Goal: Transaction & Acquisition: Book appointment/travel/reservation

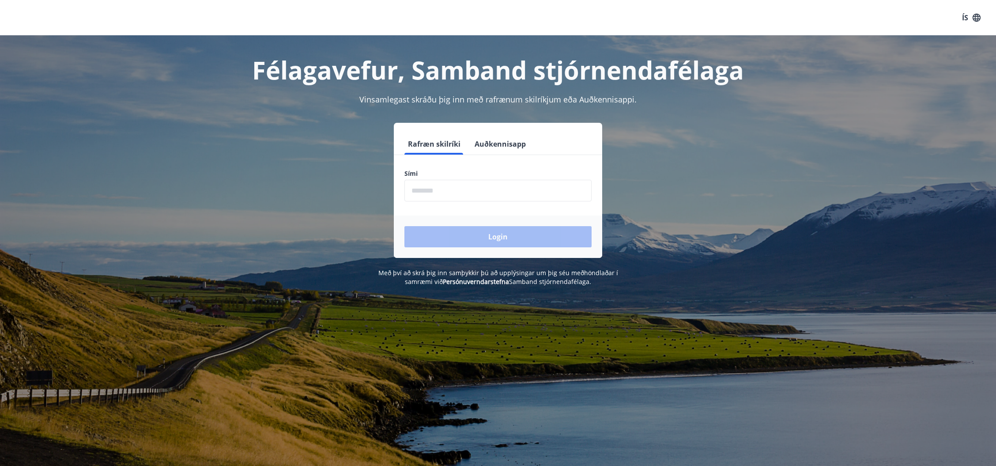
click at [430, 194] on input "phone" at bounding box center [497, 191] width 187 height 22
type input "********"
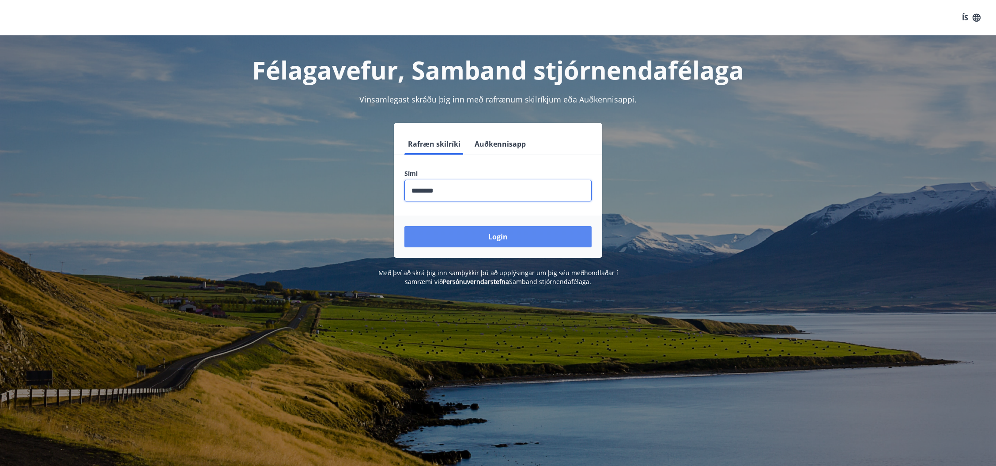
click at [497, 231] on button "Login" at bounding box center [497, 236] width 187 height 21
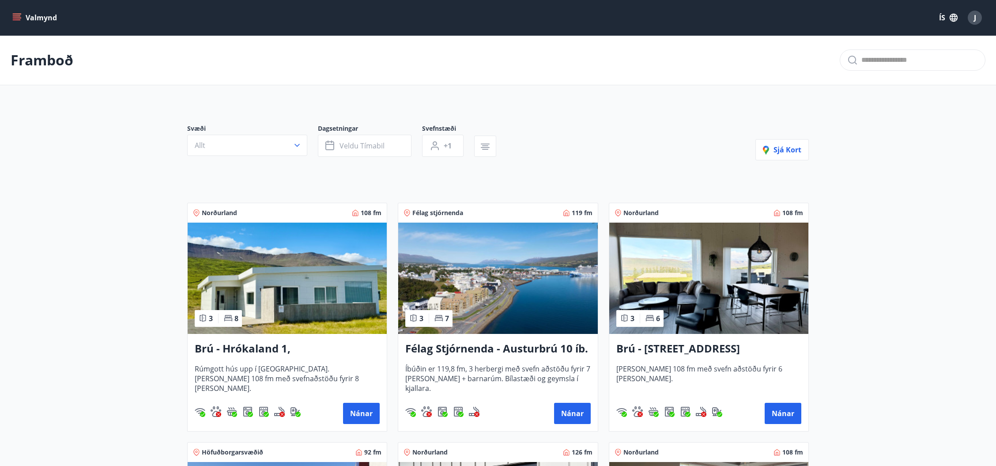
click at [14, 15] on icon "menu" at bounding box center [16, 17] width 9 height 9
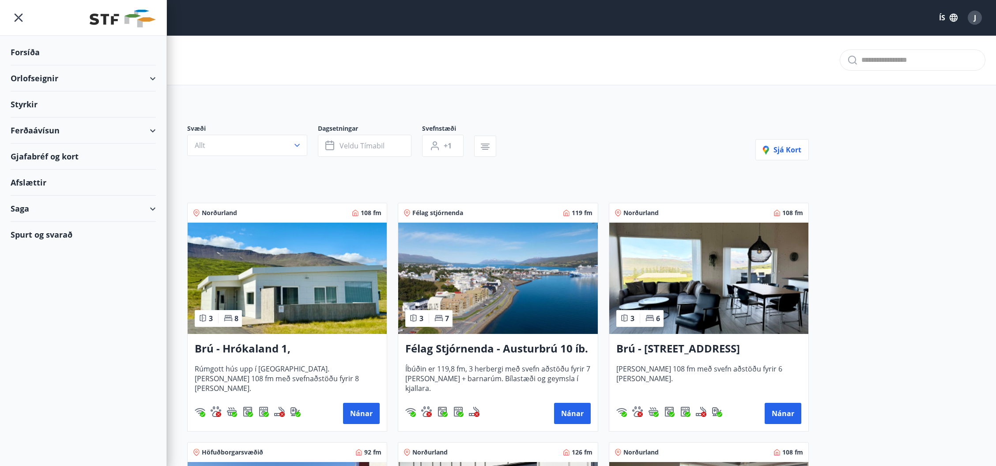
click at [150, 80] on div "Orlofseignir" at bounding box center [83, 78] width 145 height 26
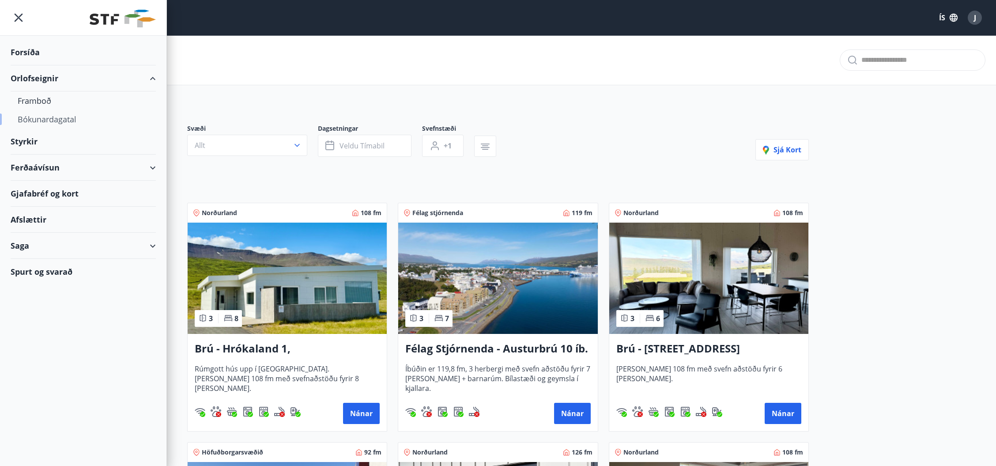
click at [41, 122] on div "Bókunardagatal" at bounding box center [83, 119] width 131 height 19
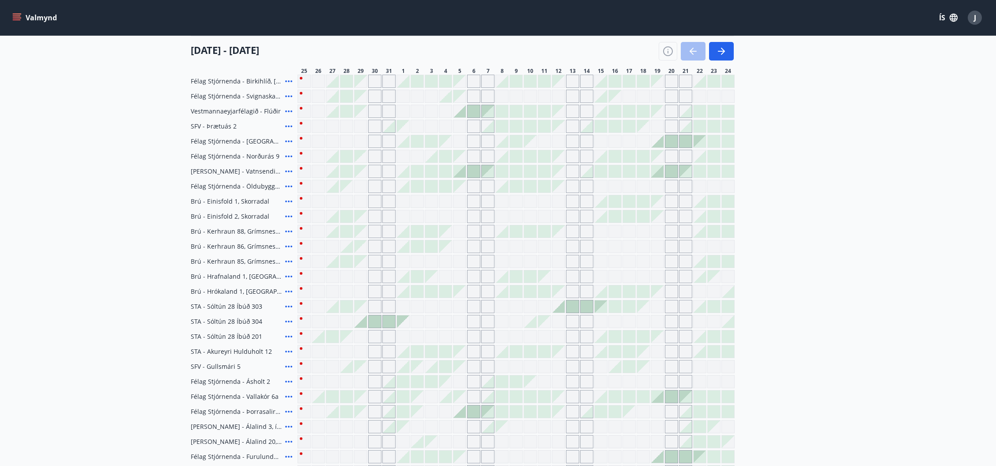
scroll to position [177, 0]
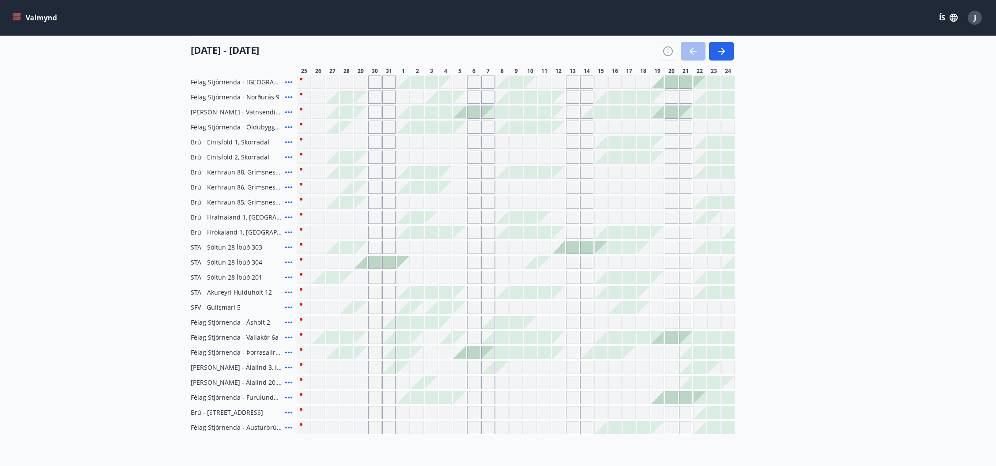
drag, startPoint x: 846, startPoint y: 211, endPoint x: 868, endPoint y: 220, distance: 23.5
click at [846, 211] on main "Bókunardagatal Svæði Allt Dagsetningar Veldu tímabil Svefnstæði +1 25 ágúst - 2…" at bounding box center [498, 146] width 996 height 575
click at [719, 54] on icon "button" at bounding box center [721, 51] width 11 height 11
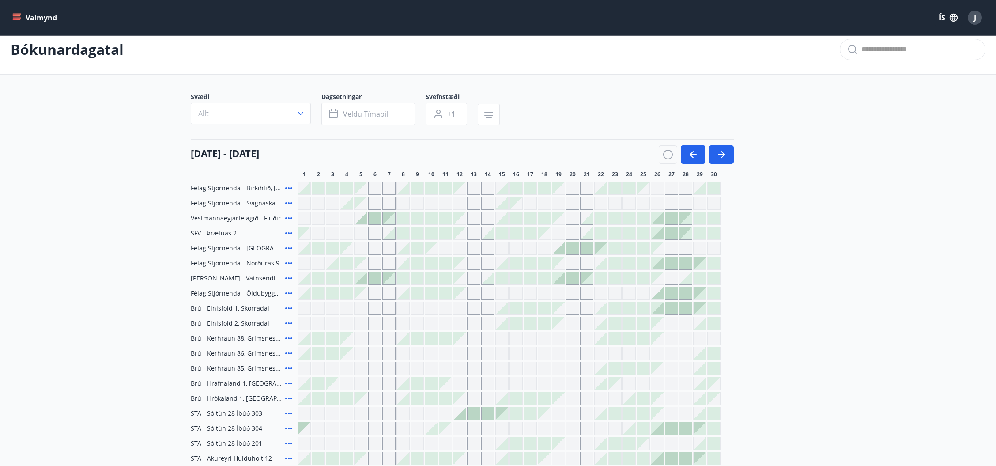
scroll to position [0, 0]
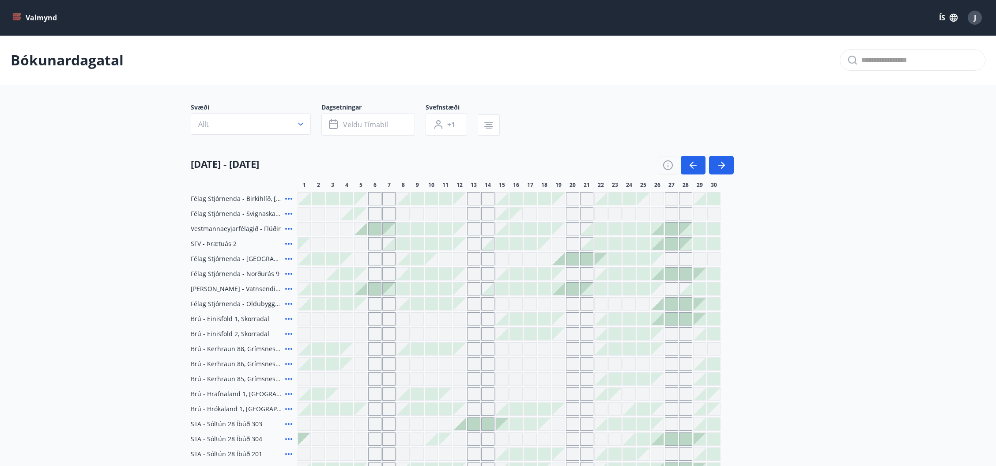
click at [21, 18] on button "Valmynd" at bounding box center [36, 18] width 50 height 16
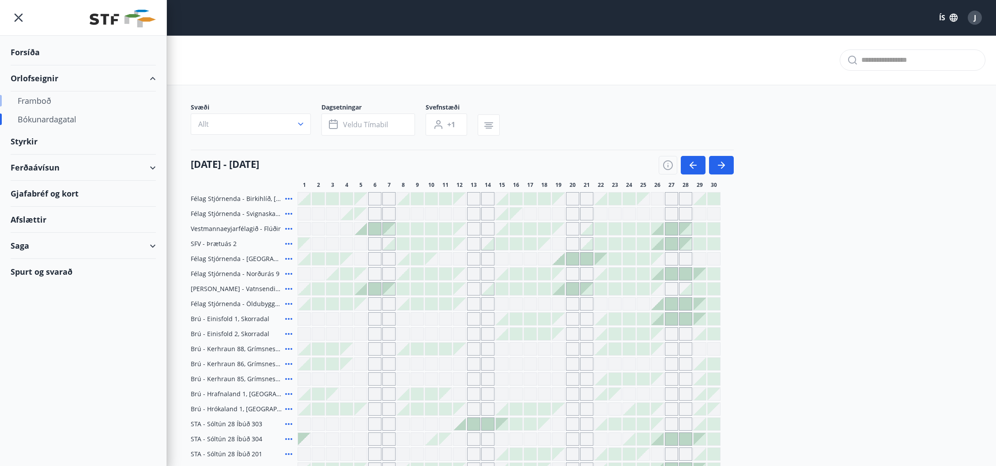
scroll to position [2, 0]
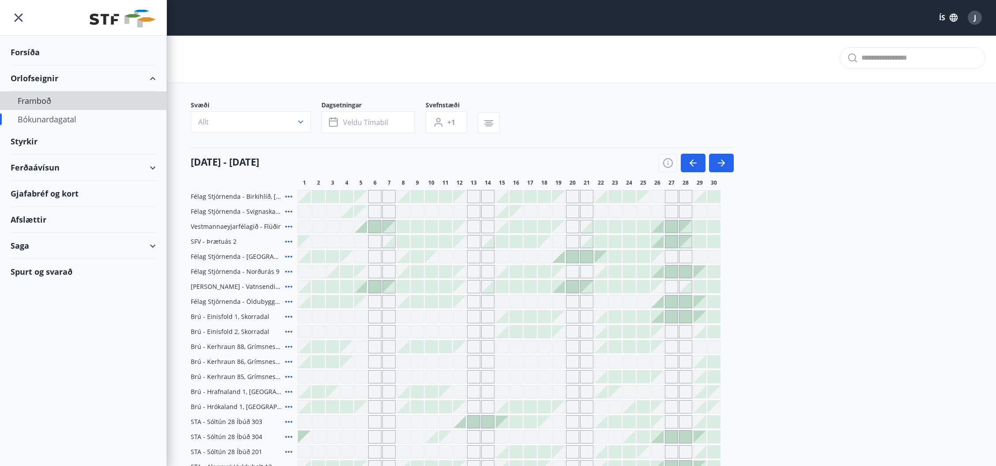
drag, startPoint x: 33, startPoint y: 102, endPoint x: 823, endPoint y: 190, distance: 794.7
click at [830, 207] on div "Valmynd ÍS J Bókunardagatal Svæði Allt Dagsetningar Veldu tímabil Svefnstæði +1…" at bounding box center [498, 321] width 996 height 646
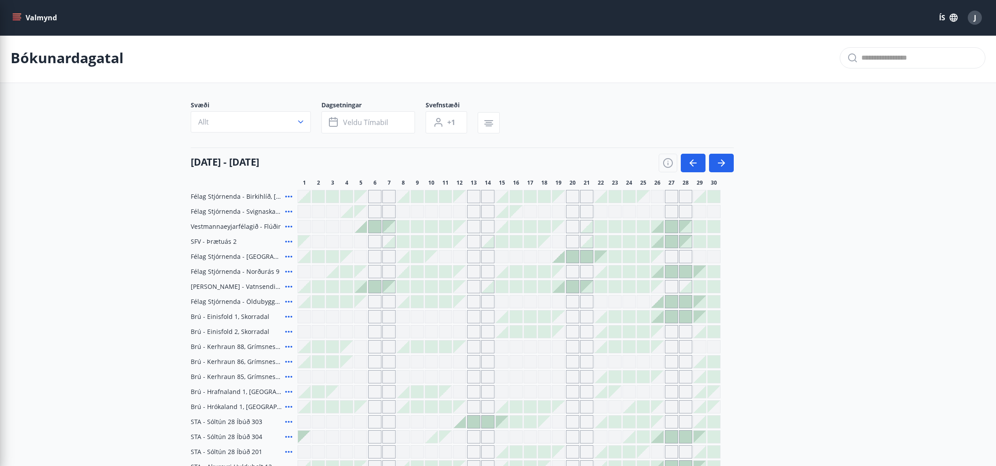
click at [810, 175] on div "Svæði Allt Dagsetningar Veldu tímabil Svefnstæði +1 01 september - 30 september…" at bounding box center [498, 355] width 636 height 508
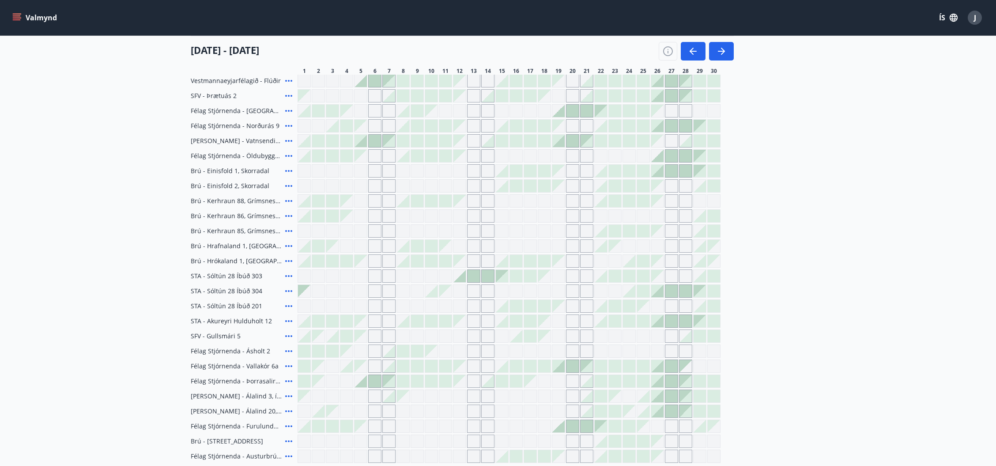
scroll to position [179, 0]
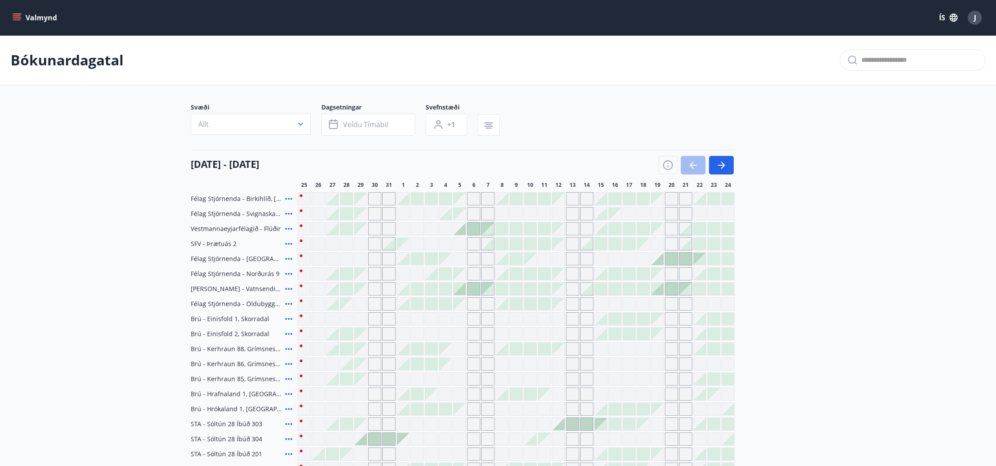
click at [19, 15] on icon "menu" at bounding box center [17, 15] width 8 height 1
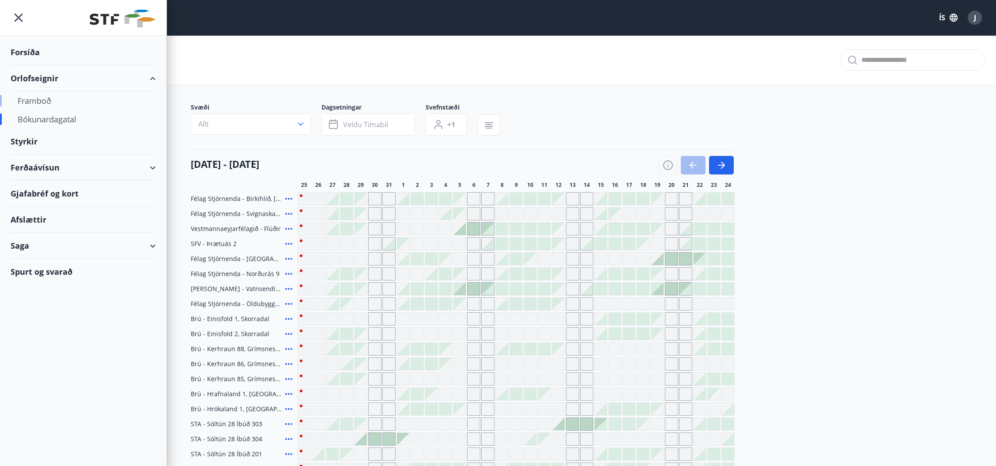
click at [35, 102] on div "Framboð" at bounding box center [83, 100] width 131 height 19
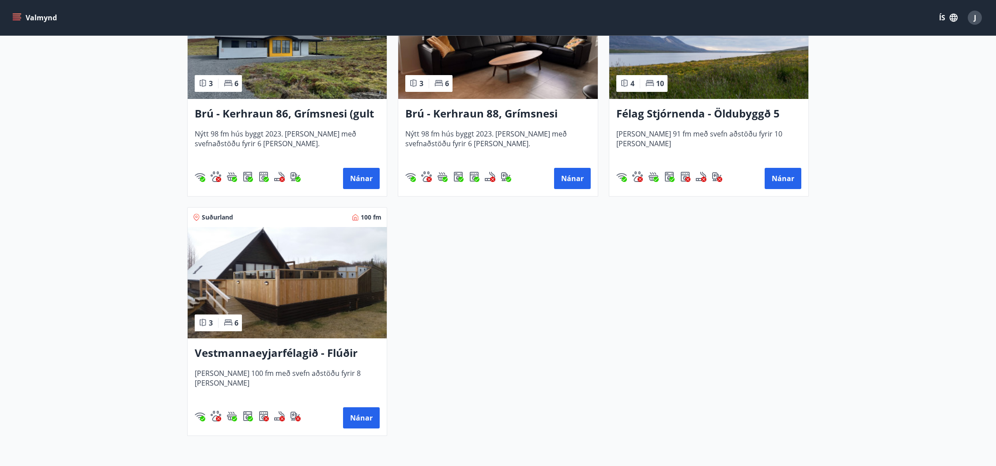
scroll to position [2178, 0]
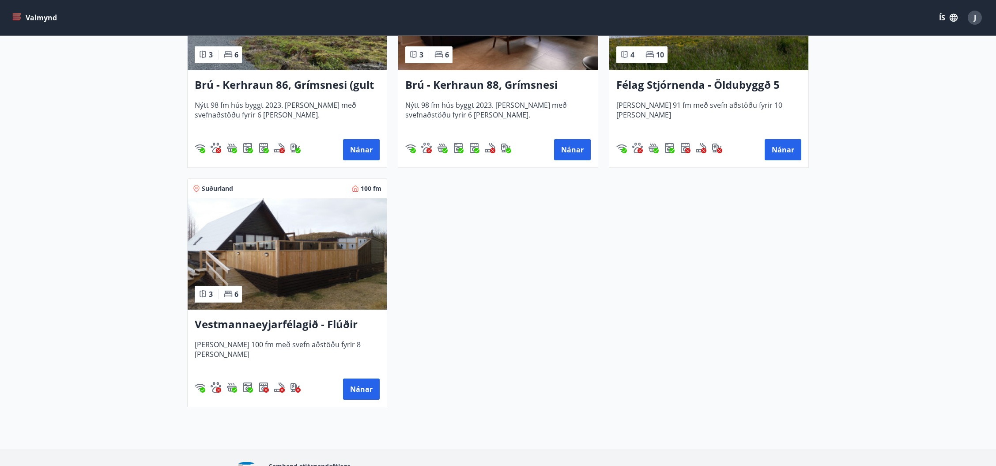
click at [272, 319] on h3 "Vestmannaeyjarfélagið - Flúðir" at bounding box center [287, 325] width 185 height 16
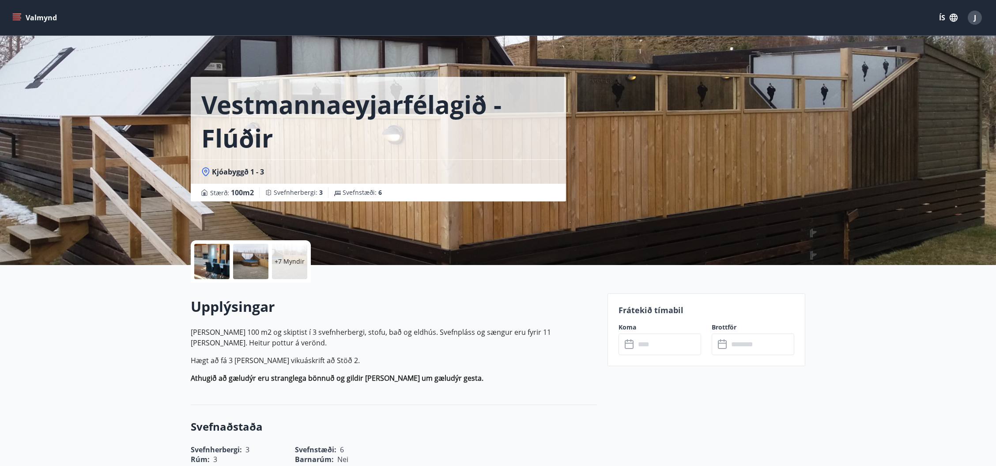
click at [290, 259] on p "+7 Myndir" at bounding box center [290, 261] width 30 height 9
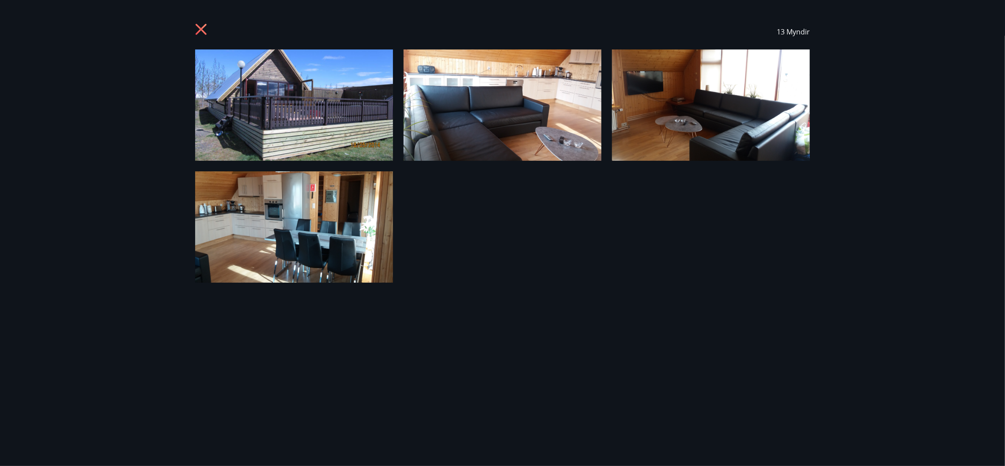
click at [289, 90] on img at bounding box center [294, 104] width 198 height 111
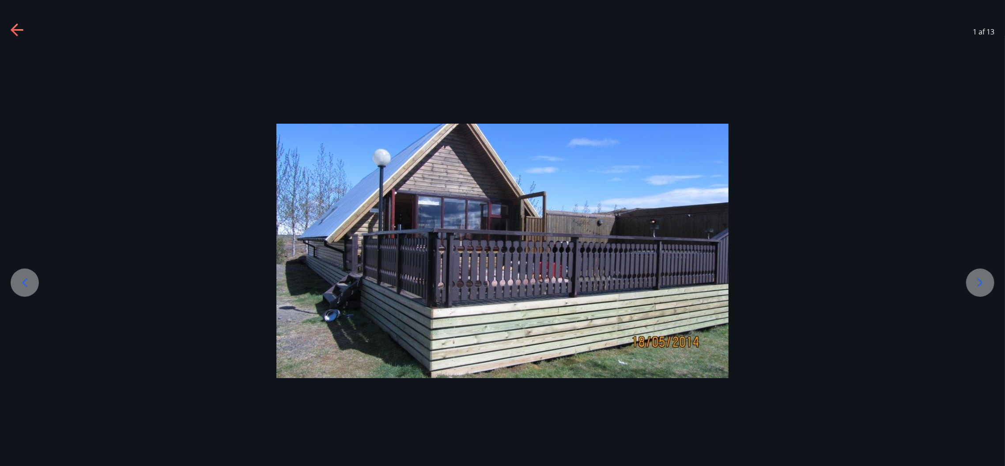
click at [974, 275] on icon at bounding box center [980, 282] width 14 height 14
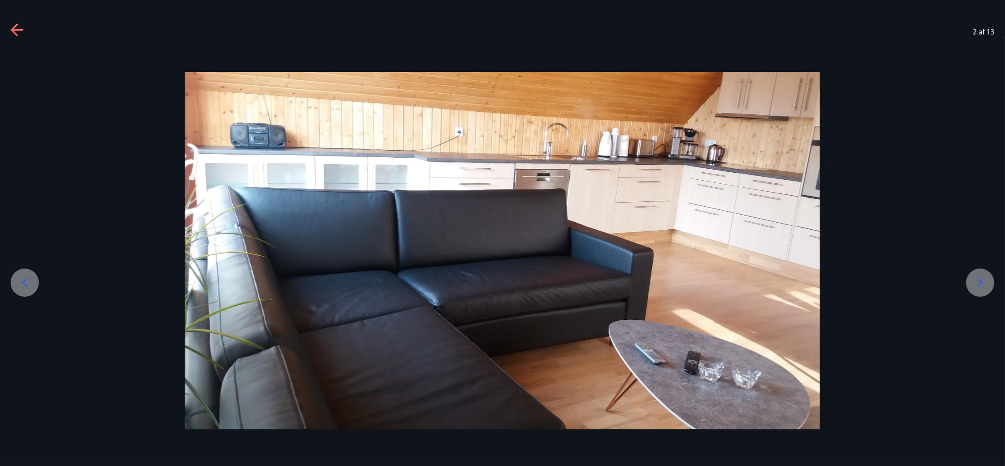
click at [974, 275] on icon at bounding box center [980, 282] width 14 height 14
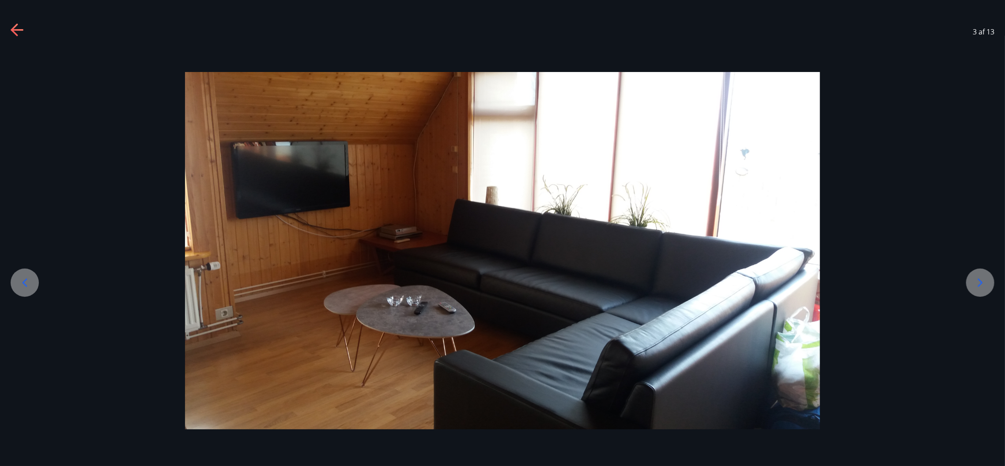
click at [974, 275] on icon at bounding box center [980, 282] width 14 height 14
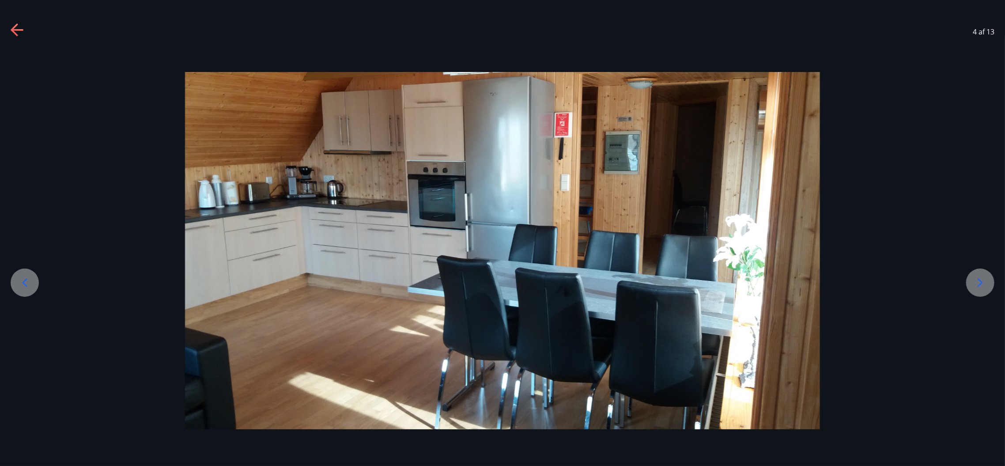
click at [974, 275] on icon at bounding box center [980, 282] width 14 height 14
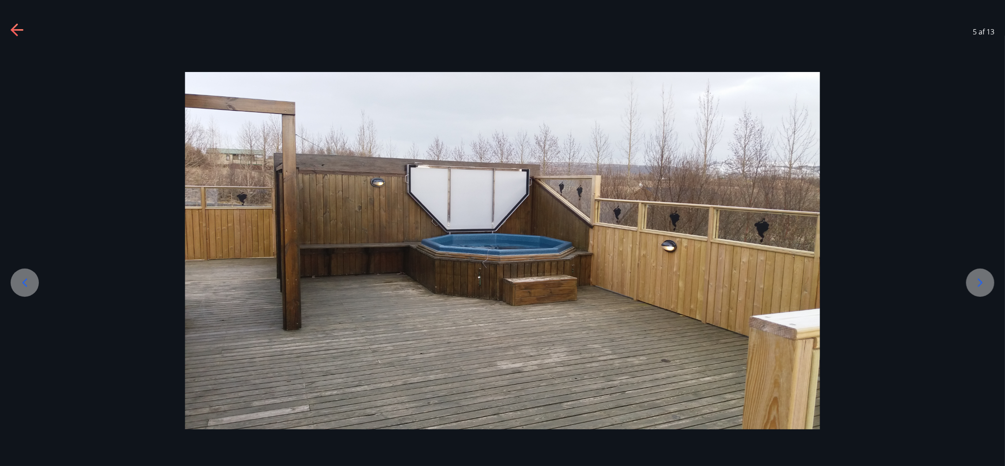
click at [974, 275] on icon at bounding box center [980, 282] width 14 height 14
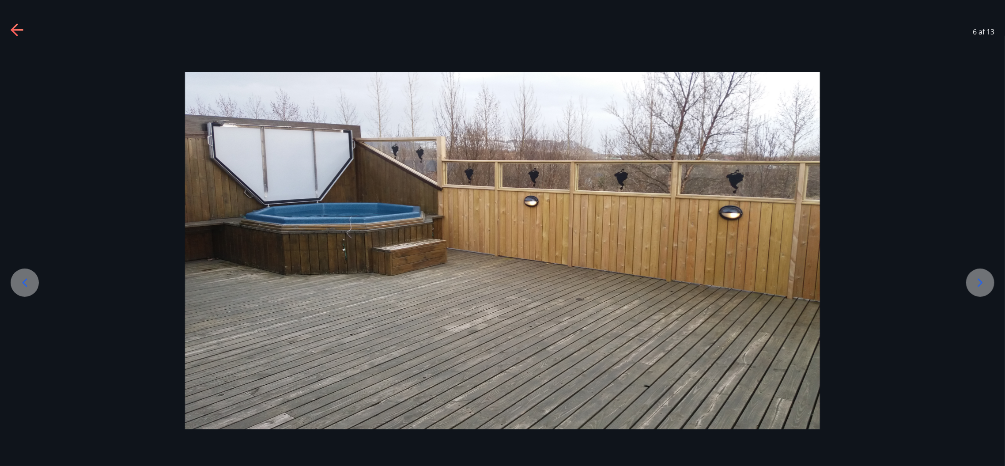
click at [974, 275] on icon at bounding box center [980, 282] width 14 height 14
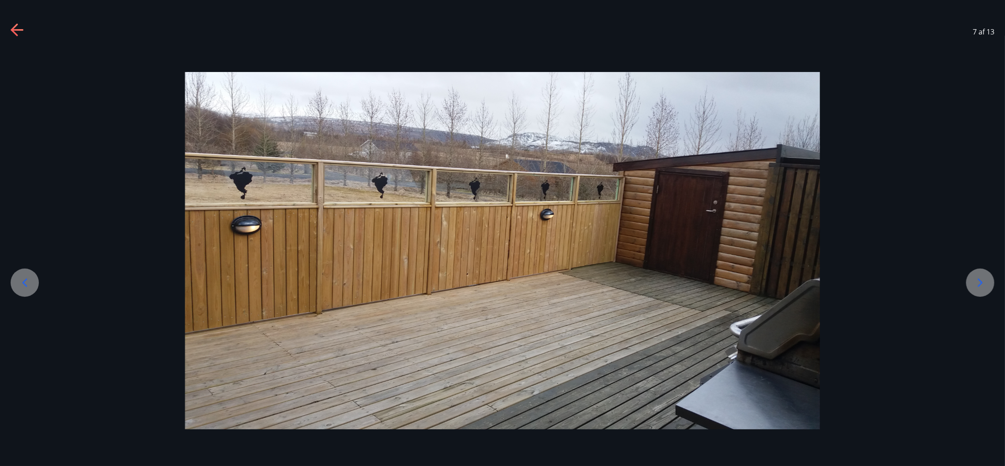
click at [974, 275] on icon at bounding box center [980, 282] width 14 height 14
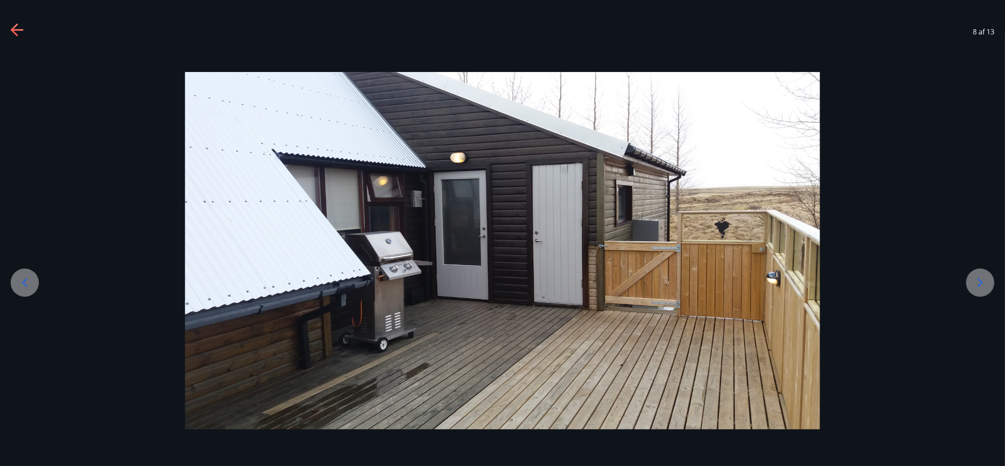
click at [974, 275] on icon at bounding box center [980, 282] width 14 height 14
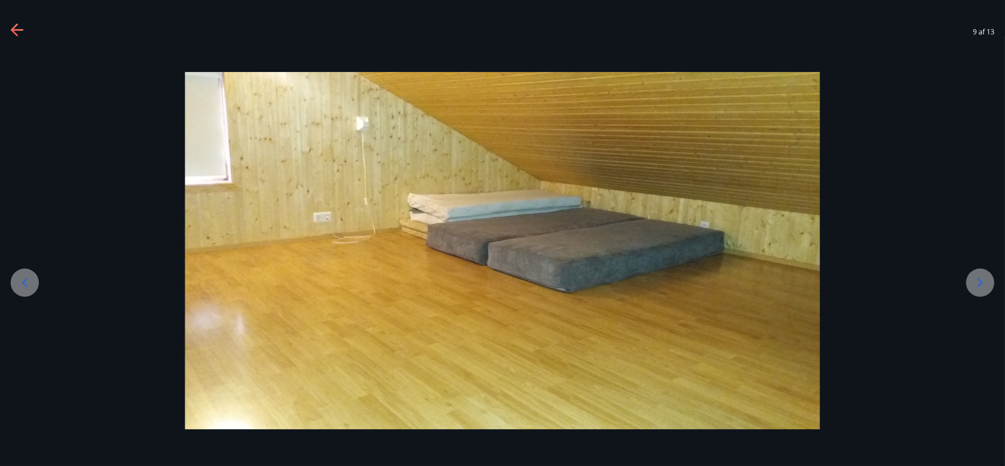
click at [974, 275] on icon at bounding box center [980, 282] width 14 height 14
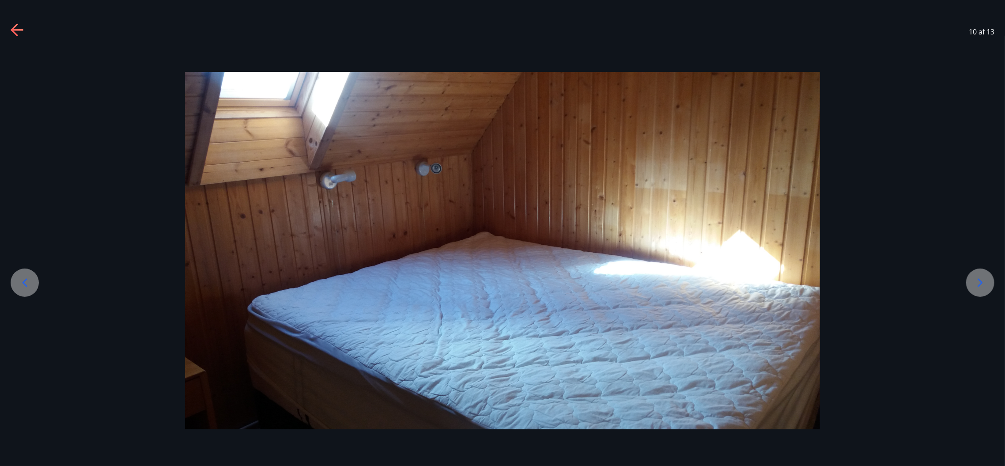
click at [974, 275] on icon at bounding box center [980, 282] width 14 height 14
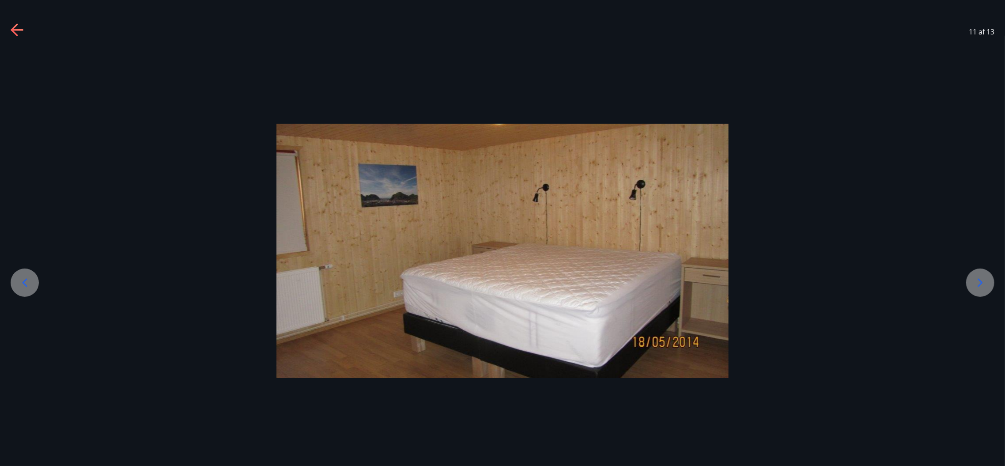
click at [974, 275] on icon at bounding box center [980, 282] width 14 height 14
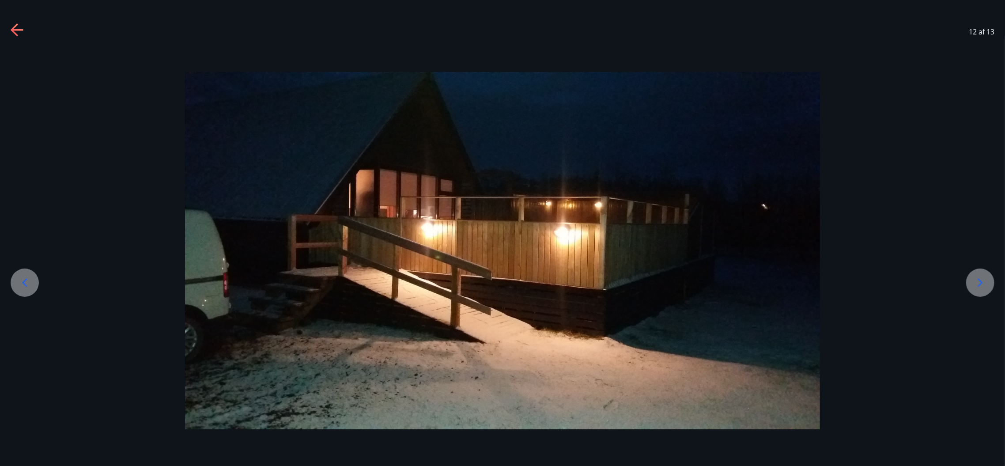
click at [724, 40] on div "12 af 13" at bounding box center [502, 31] width 1005 height 35
click at [971, 148] on div at bounding box center [502, 250] width 1005 height 357
click at [19, 34] on icon at bounding box center [18, 30] width 14 height 14
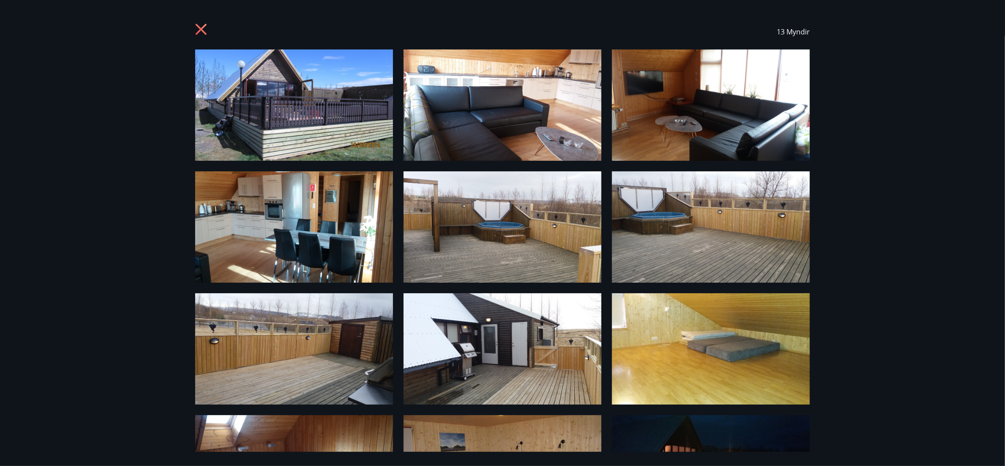
click at [196, 27] on icon at bounding box center [202, 30] width 14 height 14
